Goal: Task Accomplishment & Management: Use online tool/utility

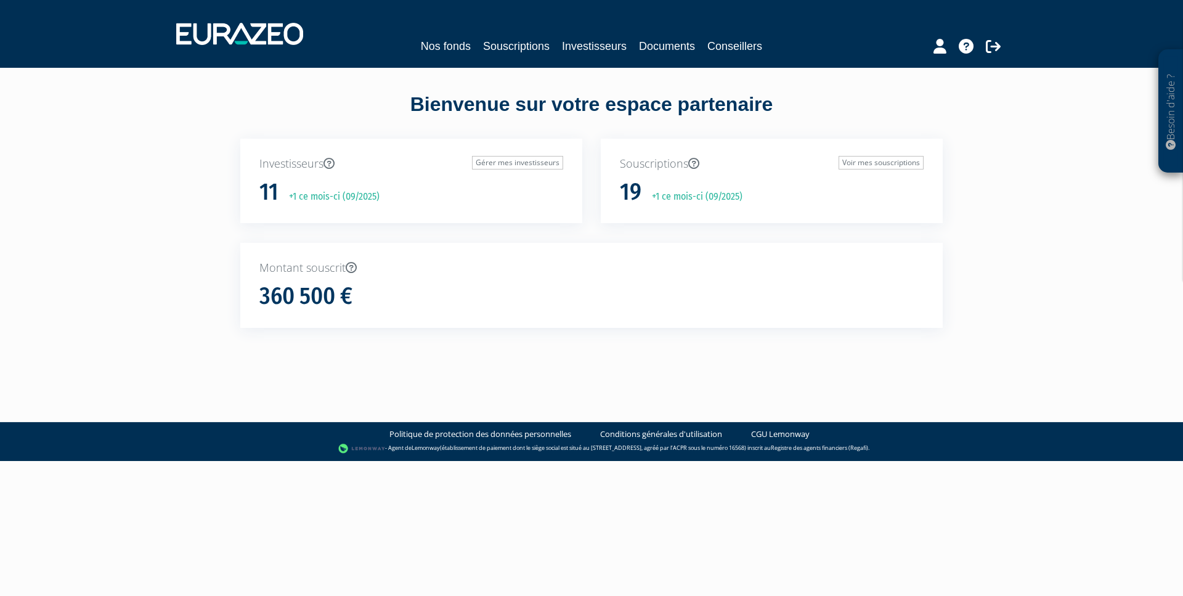
click at [521, 37] on div "Nos fonds Souscriptions Investisseurs Documents Conseillers" at bounding box center [592, 34] width 850 height 46
click at [516, 39] on link "Souscriptions" at bounding box center [516, 46] width 67 height 17
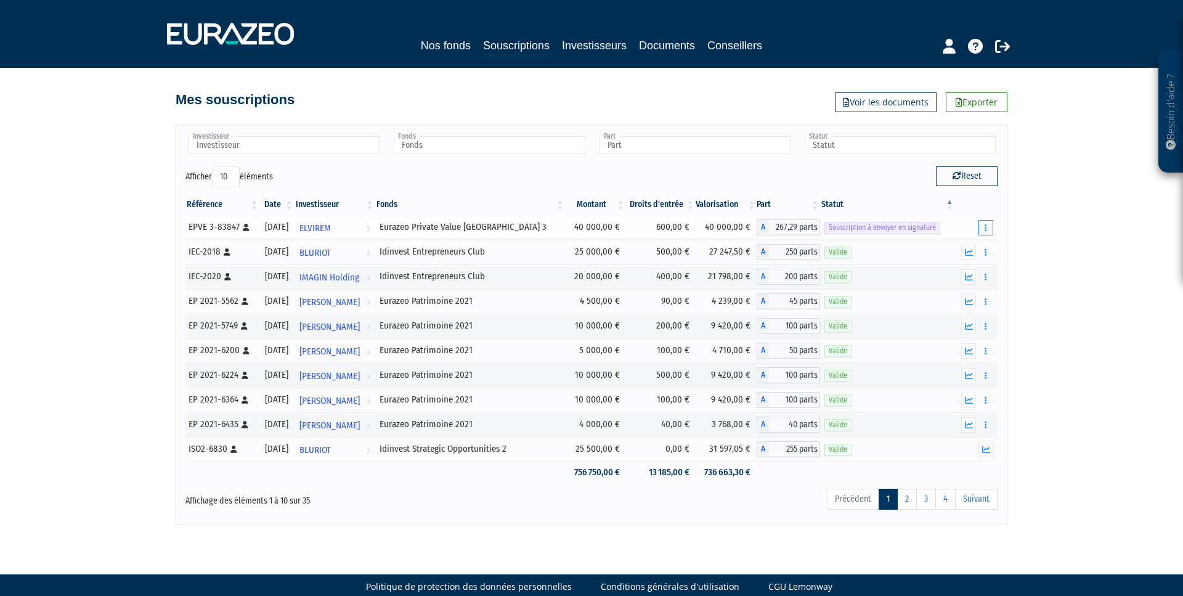
click at [989, 227] on button "button" at bounding box center [986, 227] width 15 height 15
click at [965, 246] on link "Envoyer à signer" at bounding box center [955, 250] width 70 height 20
